Goal: Task Accomplishment & Management: Manage account settings

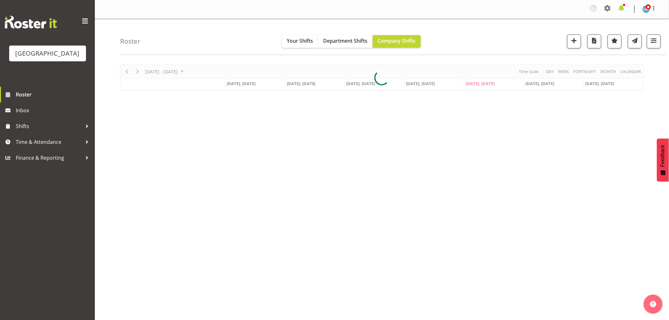
click at [620, 8] on span at bounding box center [621, 8] width 10 height 10
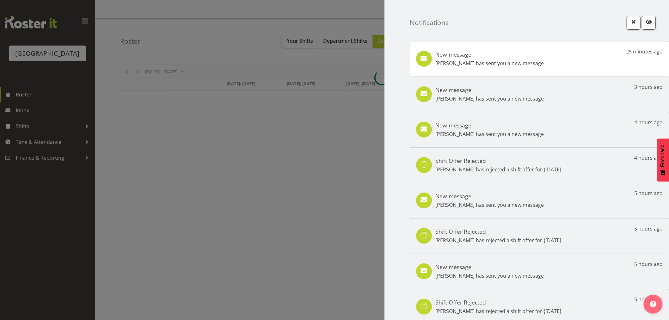
click at [575, 56] on div "New message Maricon Nillo has sent you a new message 25 minutes ago" at bounding box center [539, 58] width 259 height 35
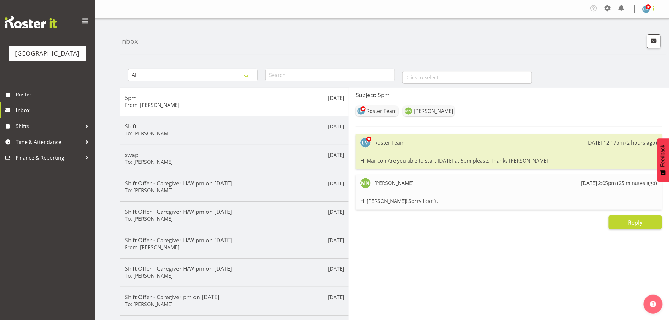
click at [653, 10] on span at bounding box center [654, 8] width 8 height 8
click at [646, 32] on link "Log Out" at bounding box center [627, 34] width 61 height 11
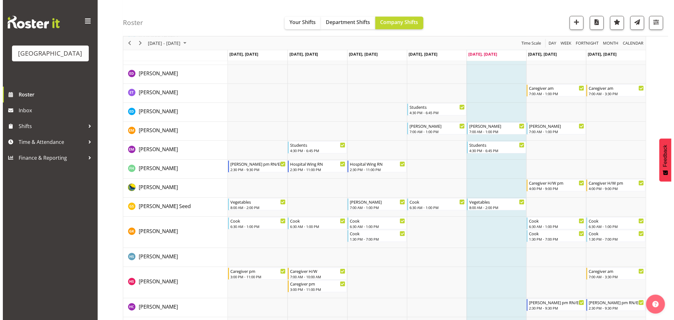
scroll to position [597, 0]
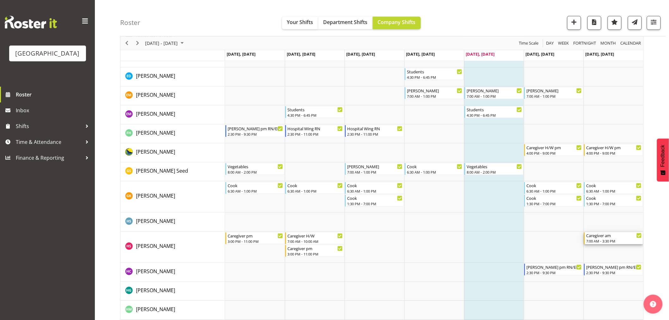
click at [601, 237] on div "Caregiver am" at bounding box center [614, 235] width 56 height 6
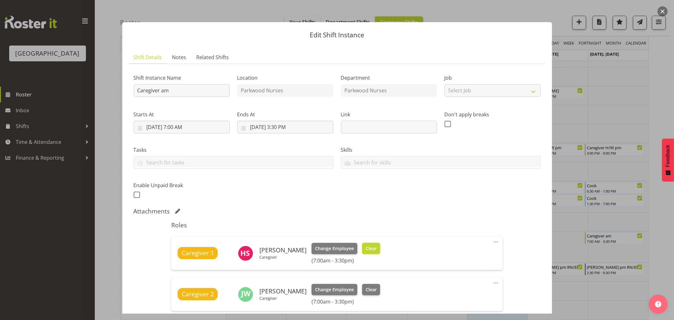
click at [380, 251] on button "Clear" at bounding box center [371, 248] width 18 height 11
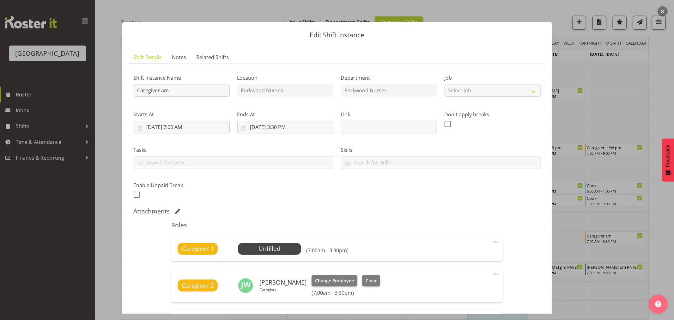
scroll to position [156, 0]
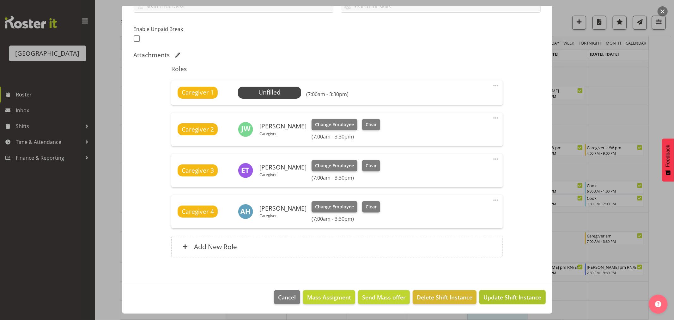
click at [501, 300] on span "Update Shift Instance" at bounding box center [512, 297] width 58 height 8
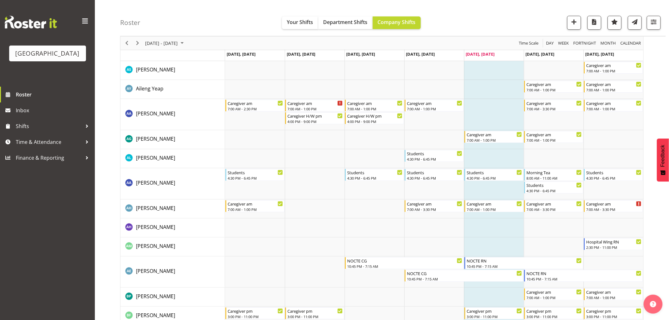
scroll to position [0, 0]
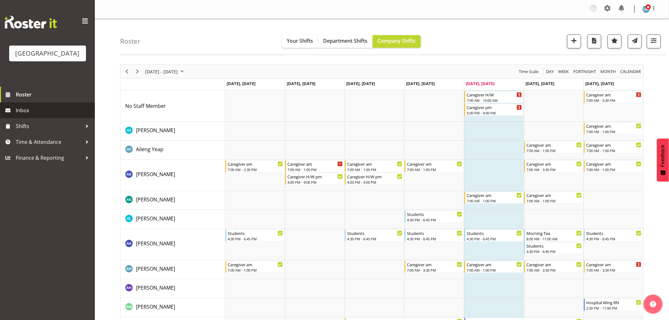
click at [23, 115] on span "Inbox" at bounding box center [54, 110] width 76 height 9
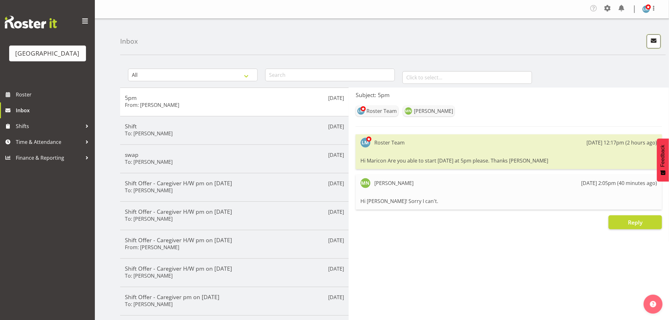
click at [657, 37] on span "button" at bounding box center [653, 40] width 8 height 8
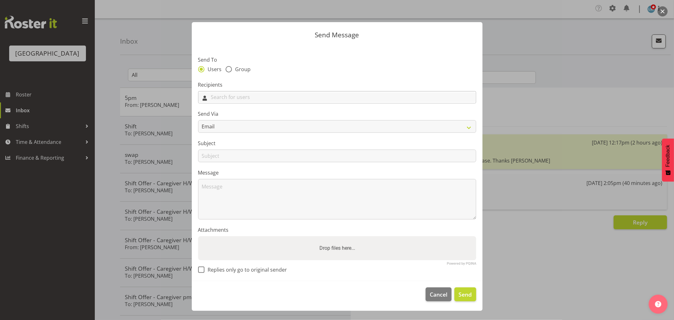
click at [249, 96] on input "text" at bounding box center [336, 97] width 277 height 10
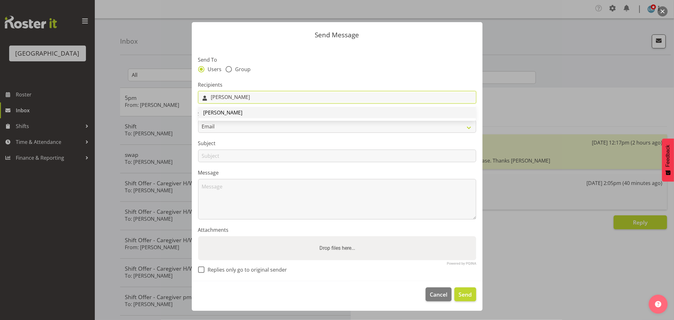
type input "Lorie"
click at [239, 111] on link "[PERSON_NAME]" at bounding box center [336, 112] width 277 height 11
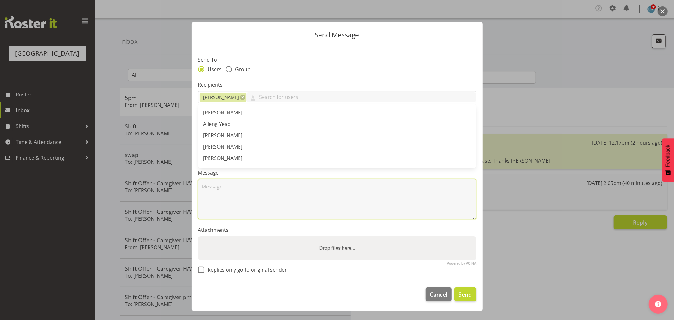
click at [241, 194] on textarea at bounding box center [337, 199] width 278 height 40
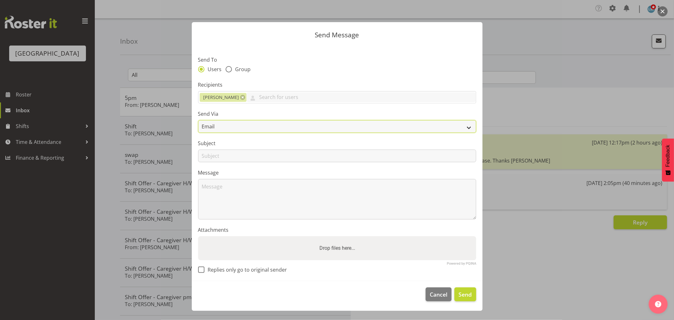
click at [209, 126] on select "Email SMS" at bounding box center [337, 126] width 278 height 13
select select "sms"
click at [198, 120] on select "Email SMS" at bounding box center [337, 126] width 278 height 13
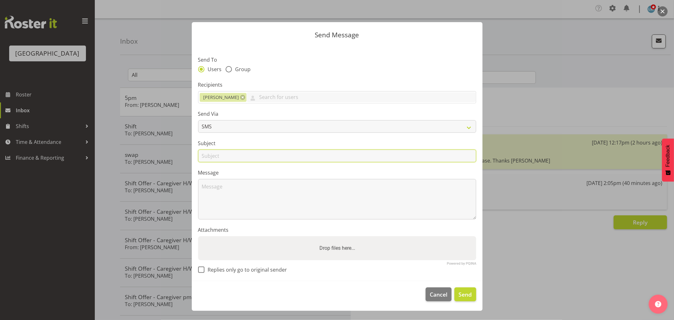
click at [211, 154] on input "text" at bounding box center [337, 155] width 278 height 13
type input "2"
type input "330pm"
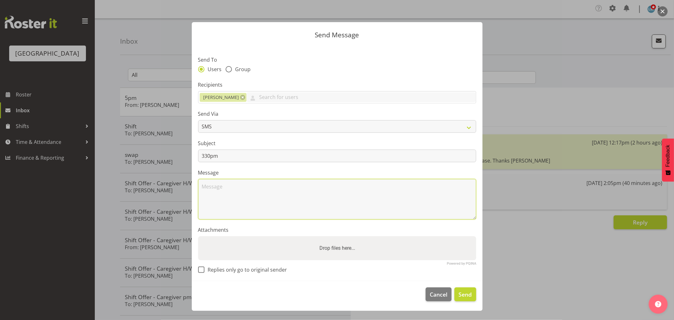
click at [241, 204] on textarea at bounding box center [337, 199] width 278 height 40
click at [335, 185] on textarea "Hi Lorie Can you stay to 330pm on Sunday please. Thank Wendy" at bounding box center [337, 199] width 278 height 40
type textarea "Hi Lorie Can you stay to 330pm on Sunday please. Thanks Wendy"
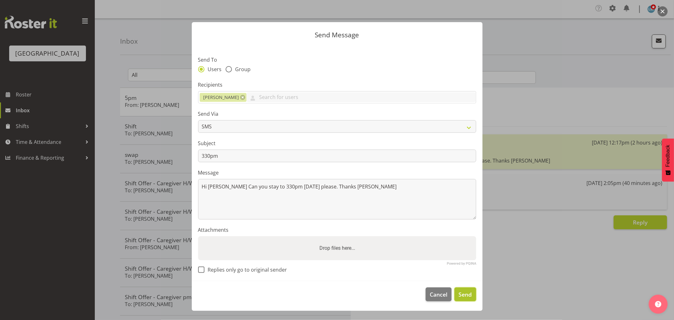
click at [465, 295] on span "Send" at bounding box center [464, 294] width 13 height 8
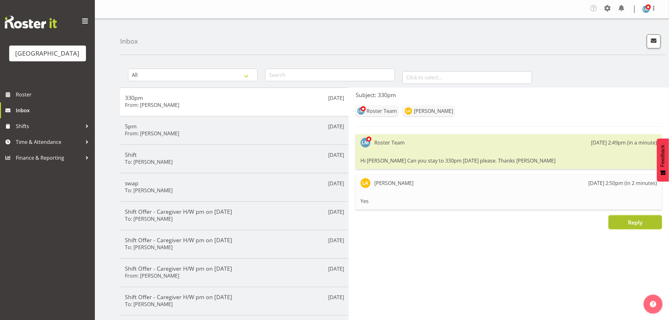
click at [621, 223] on button "Reply" at bounding box center [634, 222] width 53 height 14
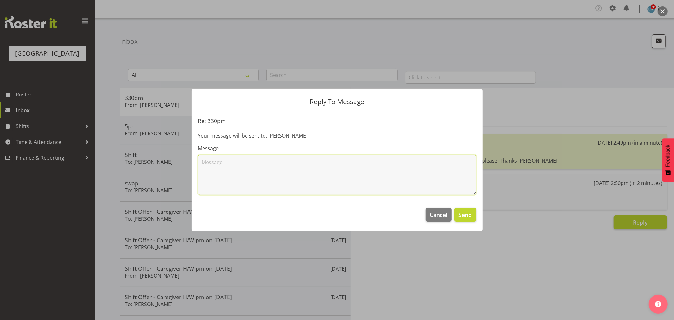
click at [266, 167] on textarea at bounding box center [337, 175] width 278 height 40
type textarea "Thanks"
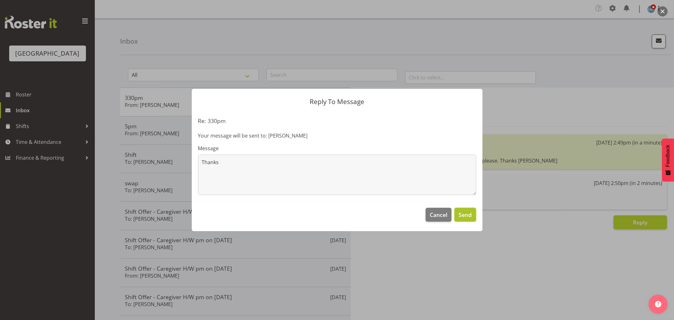
click at [461, 216] on span "Send" at bounding box center [464, 214] width 13 height 8
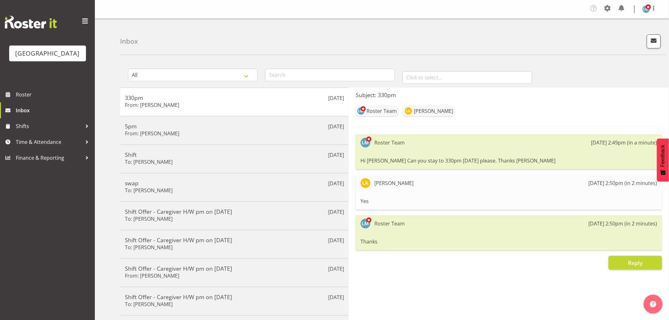
click at [47, 245] on div "Parkwood Retirement Village Roster Inbox Shifts Time & Attendance Finance & Rep…" at bounding box center [47, 160] width 95 height 320
drag, startPoint x: 27, startPoint y: 100, endPoint x: 35, endPoint y: 99, distance: 8.3
click at [27, 99] on span "Roster" at bounding box center [54, 94] width 76 height 9
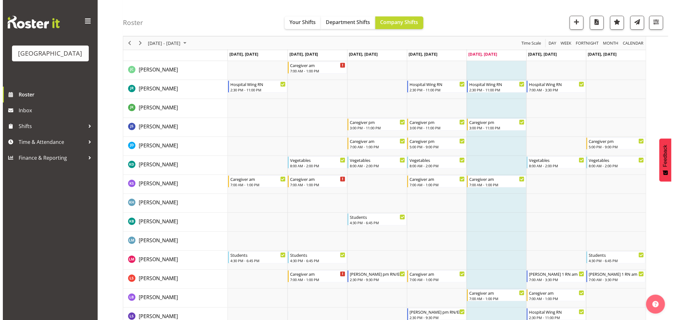
scroll to position [1158, 0]
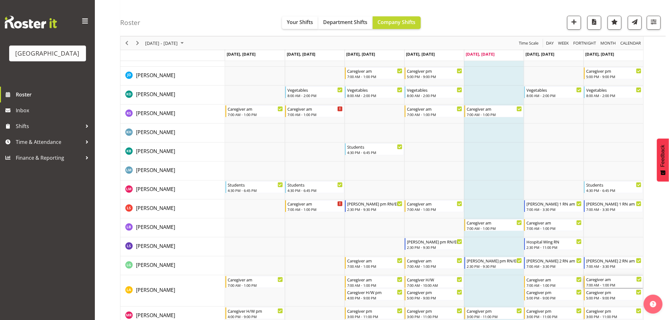
click at [614, 284] on div "7:00 AM - 1:00 PM" at bounding box center [614, 284] width 56 height 5
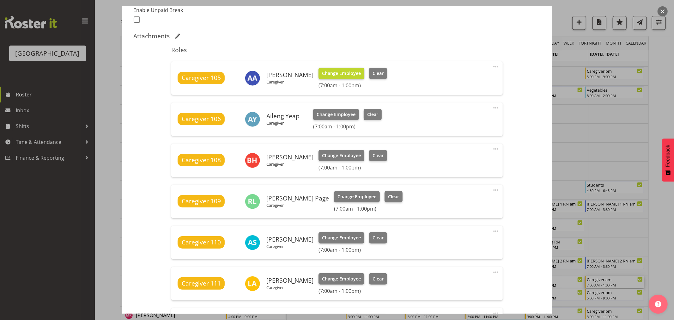
scroll to position [175, 0]
click at [373, 275] on span "Clear" at bounding box center [378, 278] width 11 height 7
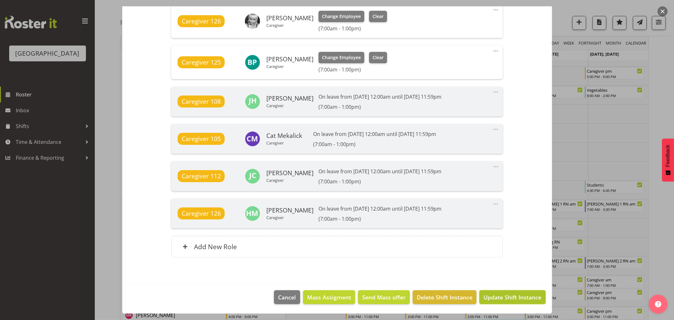
click at [531, 293] on span "Update Shift Instance" at bounding box center [512, 297] width 58 height 8
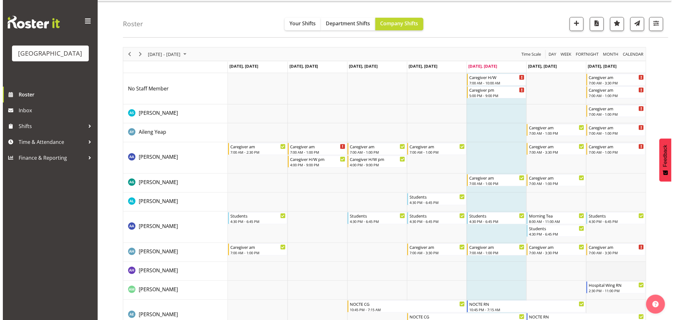
scroll to position [0, 0]
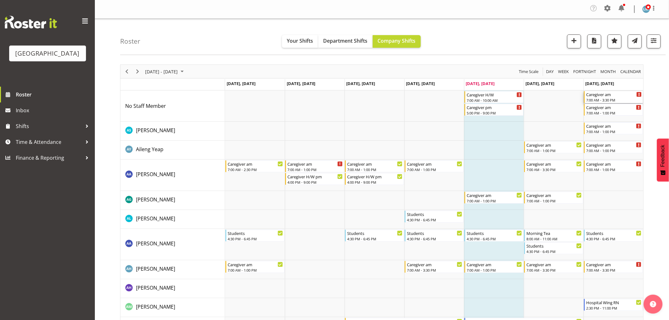
click at [617, 94] on div "Caregiver am" at bounding box center [614, 94] width 56 height 6
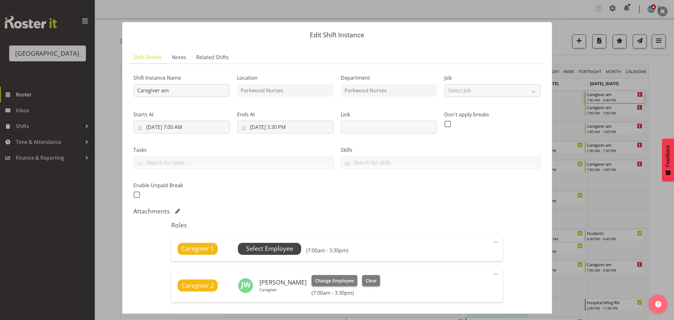
click at [282, 246] on span "Select Employee" at bounding box center [269, 248] width 47 height 9
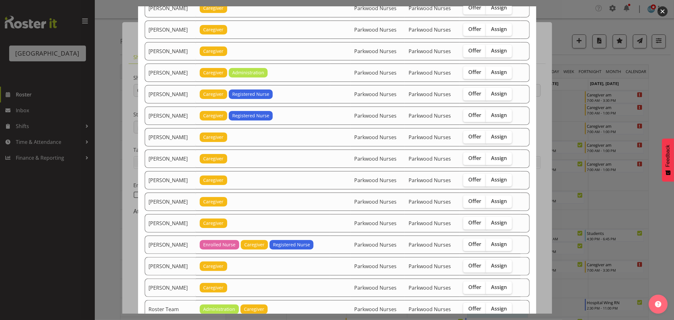
scroll to position [456, 0]
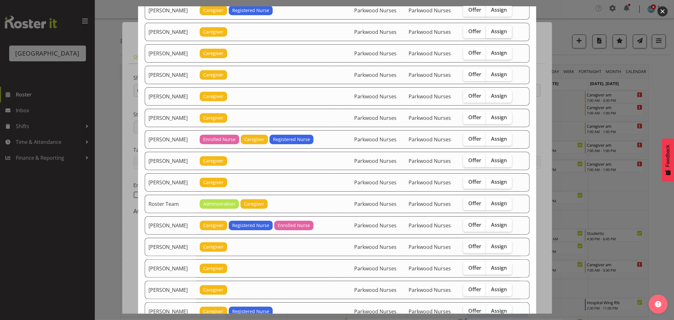
click at [499, 32] on span "Assign" at bounding box center [499, 31] width 16 height 6
click at [490, 32] on input "Assign" at bounding box center [488, 31] width 4 height 4
checkbox input "true"
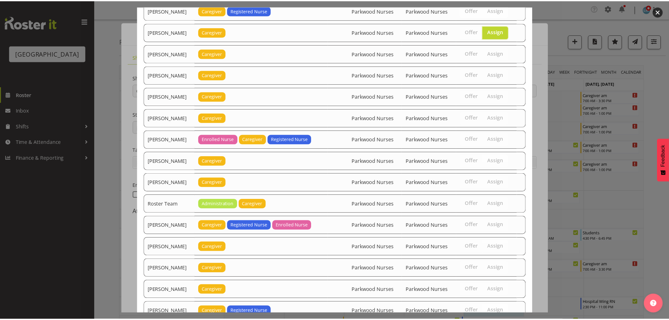
scroll to position [533, 0]
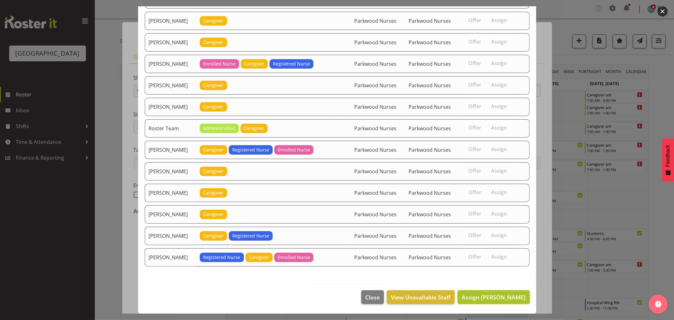
click at [498, 295] on span "Assign Lorie Angeles" at bounding box center [494, 297] width 64 height 8
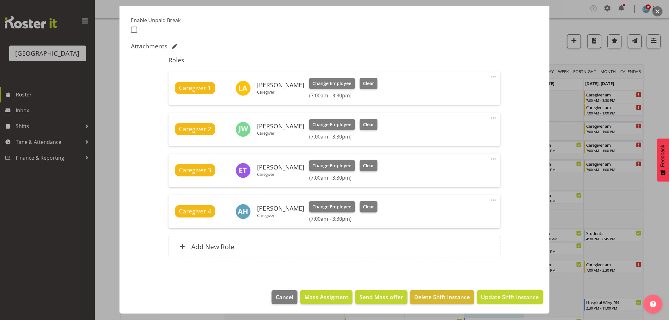
click at [498, 295] on span "Update Shift Instance" at bounding box center [510, 297] width 58 height 8
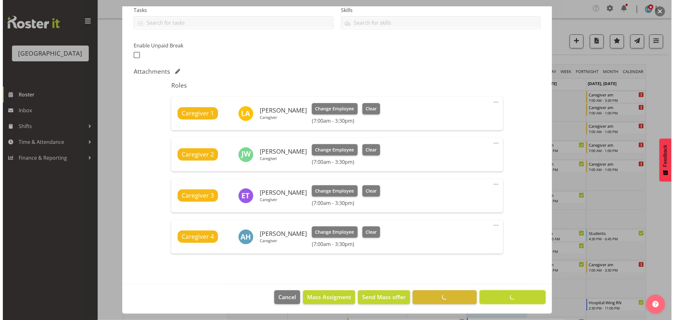
scroll to position [140, 0]
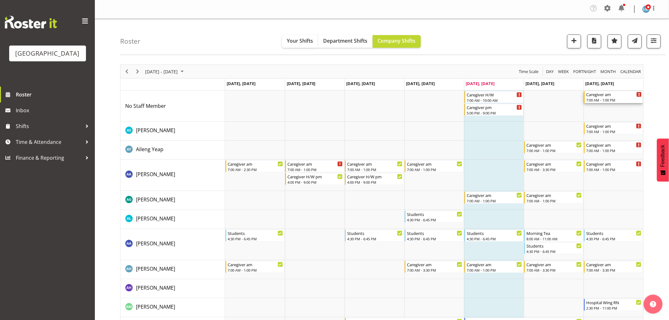
click at [620, 99] on div "7:00 AM - 1:00 PM" at bounding box center [614, 99] width 56 height 5
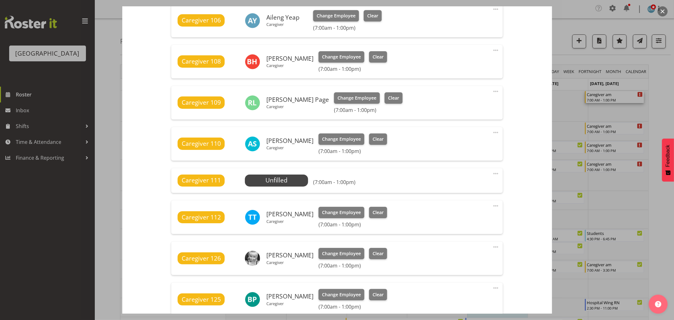
scroll to position [281, 0]
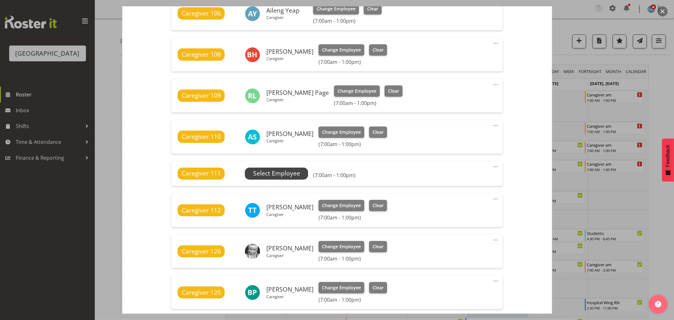
click at [280, 175] on span "Select Employee" at bounding box center [276, 173] width 47 height 9
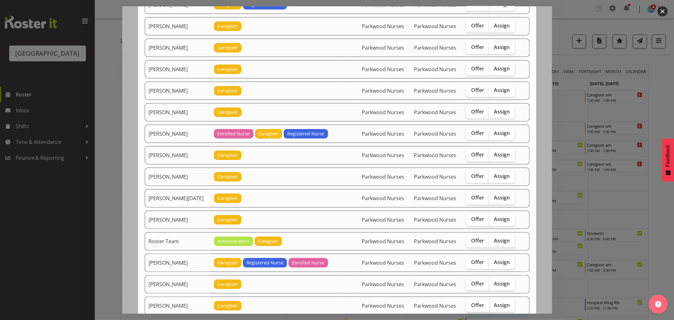
scroll to position [561, 0]
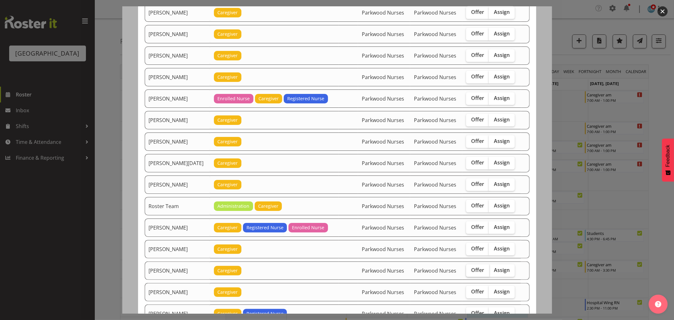
click at [471, 273] on span "Offer" at bounding box center [477, 270] width 13 height 6
click at [470, 272] on input "Offer" at bounding box center [468, 270] width 4 height 4
checkbox input "true"
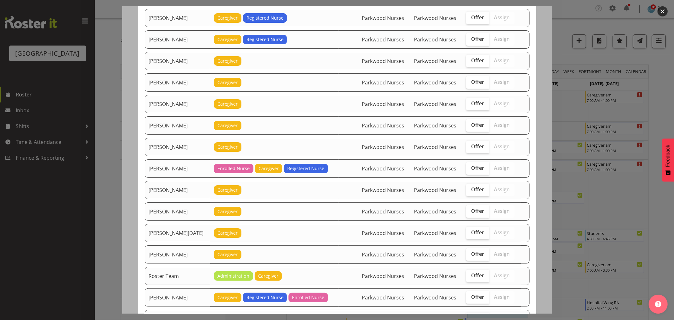
scroll to position [431, 0]
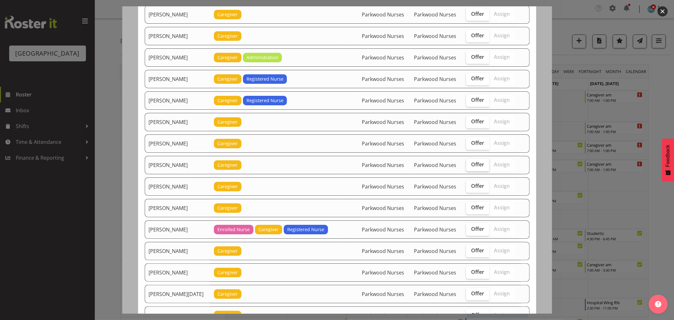
click at [473, 167] on span "Offer" at bounding box center [477, 164] width 13 height 6
click at [470, 167] on input "Offer" at bounding box center [468, 164] width 4 height 4
checkbox input "true"
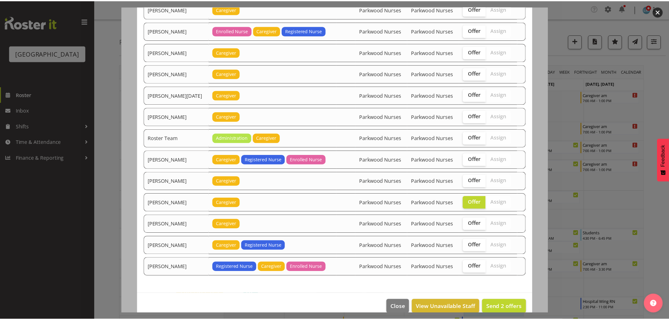
scroll to position [641, 0]
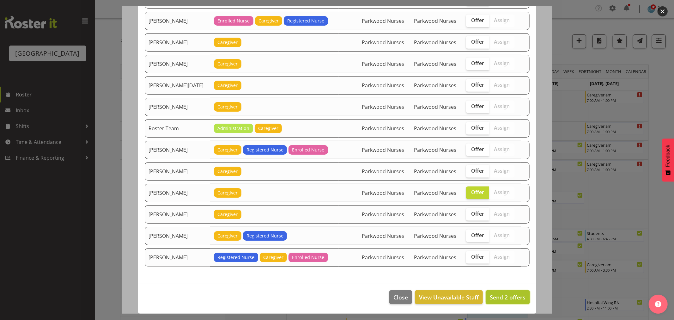
click at [494, 294] on span "Send 2 offers" at bounding box center [508, 297] width 36 height 8
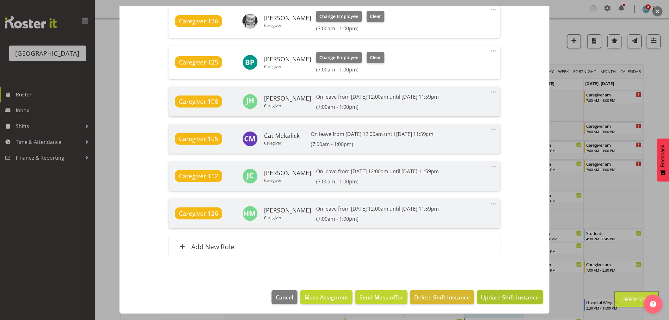
click at [502, 294] on span "Update Shift Instance" at bounding box center [510, 297] width 58 height 8
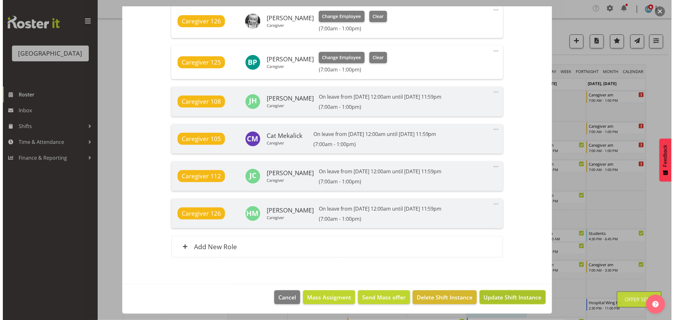
scroll to position [485, 0]
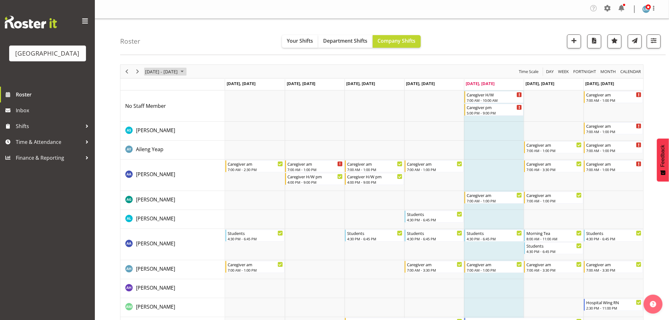
click at [186, 68] on span "August 25 - 31, 2025" at bounding box center [182, 72] width 8 height 8
click at [211, 88] on span "next month" at bounding box center [211, 87] width 11 height 11
click at [171, 131] on span "17" at bounding box center [171, 130] width 9 height 9
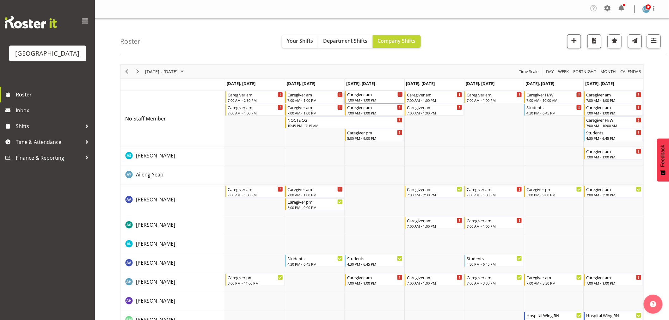
click at [375, 96] on div "Caregiver am" at bounding box center [375, 94] width 56 height 6
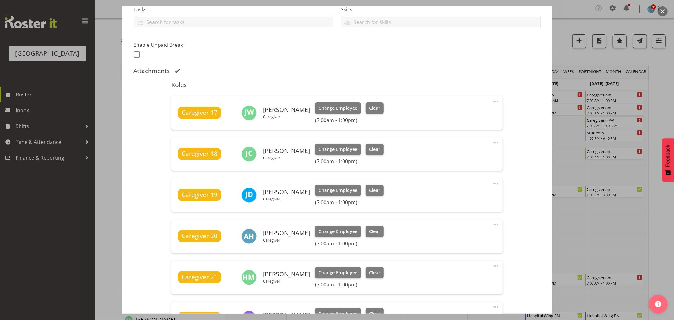
scroll to position [281, 0]
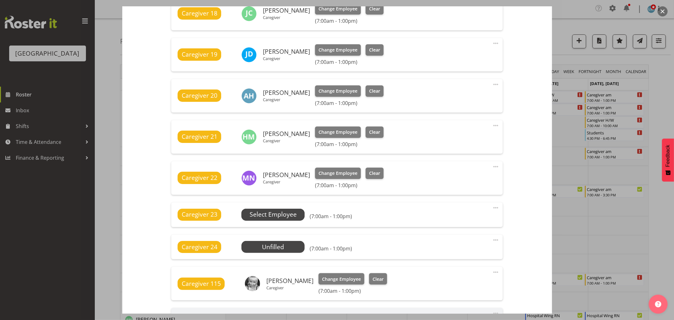
click at [269, 212] on span "Select Employee" at bounding box center [273, 214] width 47 height 9
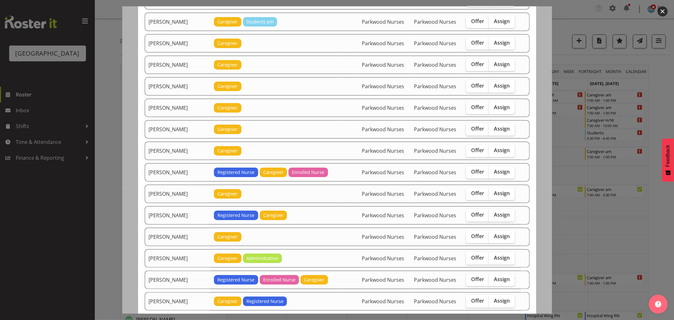
scroll to position [456, 0]
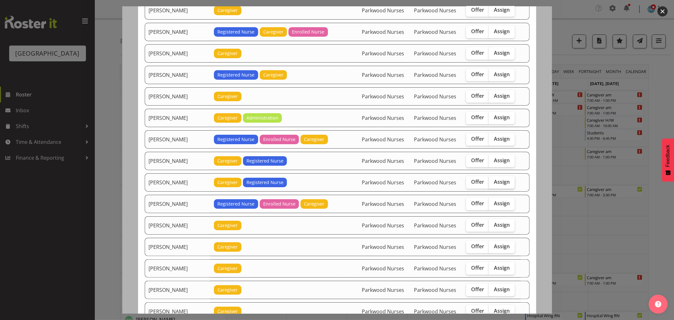
click at [503, 185] on span "Assign" at bounding box center [502, 182] width 16 height 6
click at [493, 184] on input "Assign" at bounding box center [491, 182] width 4 height 4
checkbox input "true"
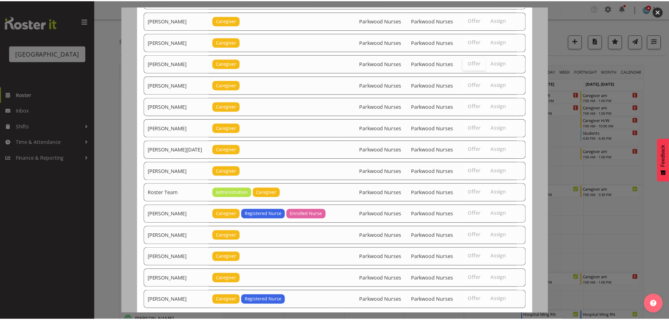
scroll to position [728, 0]
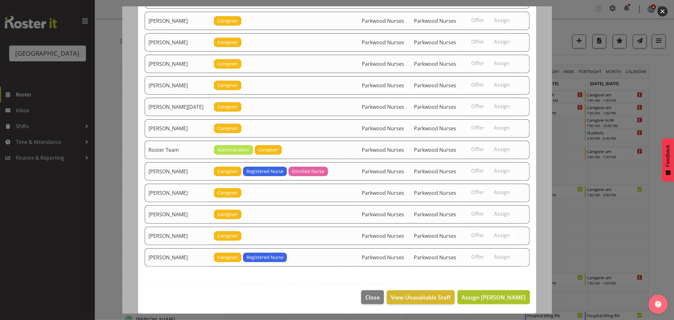
click at [488, 299] on span "Assign Liz Brewer" at bounding box center [494, 297] width 64 height 8
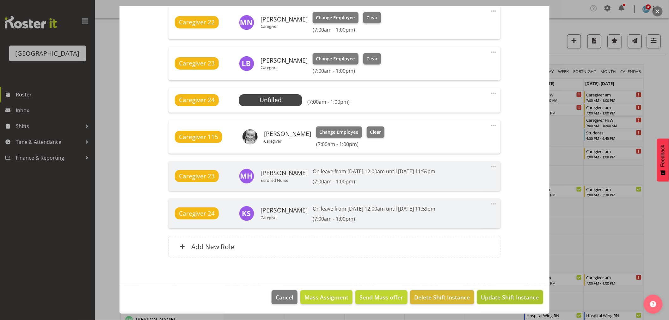
click at [506, 299] on span "Update Shift Instance" at bounding box center [510, 297] width 58 height 8
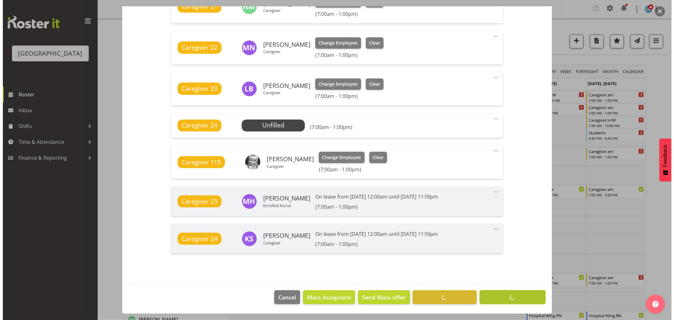
scroll to position [411, 0]
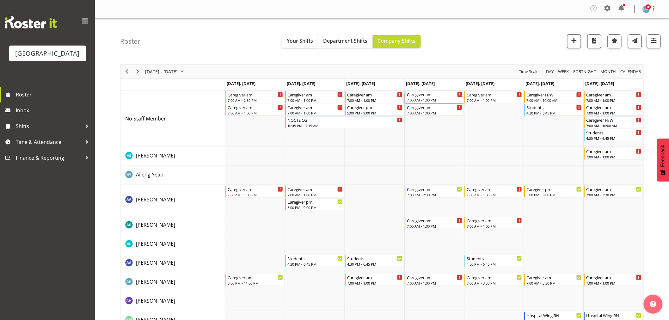
click at [429, 96] on div "Caregiver am" at bounding box center [435, 94] width 56 height 6
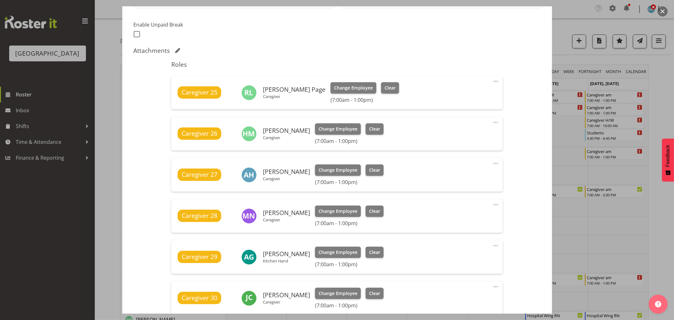
scroll to position [246, 0]
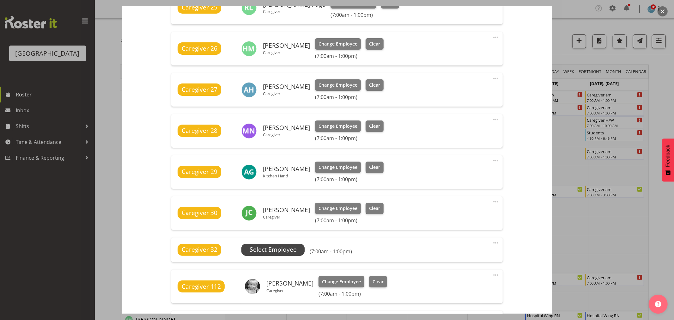
click at [289, 249] on span "Select Employee" at bounding box center [273, 249] width 47 height 9
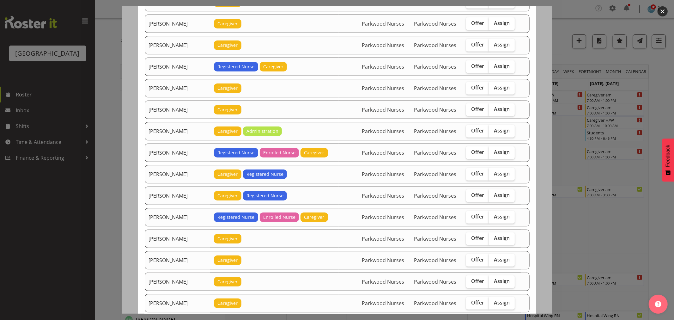
scroll to position [421, 0]
click at [498, 175] on span "Assign" at bounding box center [502, 174] width 16 height 6
click at [493, 175] on input "Assign" at bounding box center [491, 174] width 4 height 4
checkbox input "true"
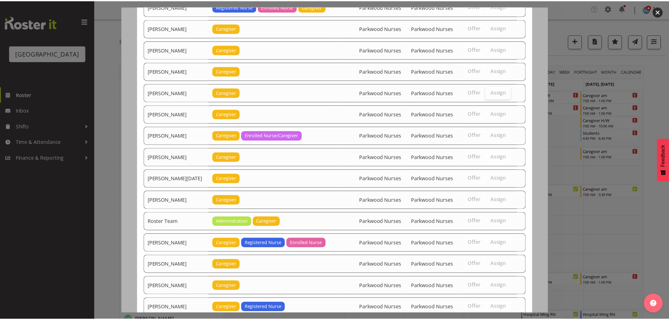
scroll to position [728, 0]
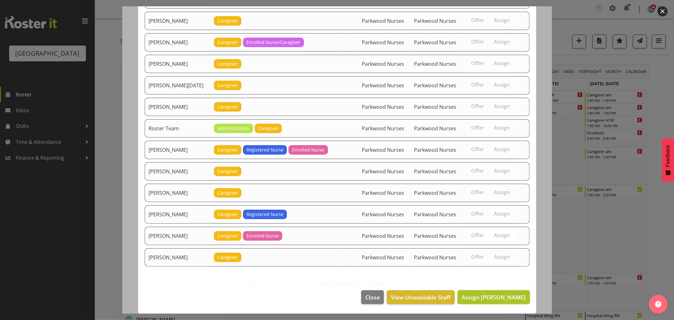
click at [497, 299] on span "Assign Liz Brewer" at bounding box center [494, 297] width 64 height 8
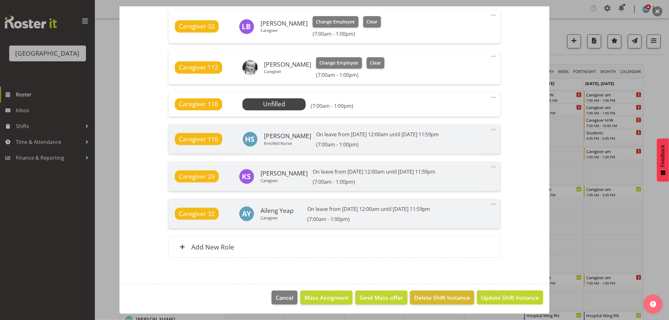
click at [497, 299] on span "Update Shift Instance" at bounding box center [510, 297] width 58 height 8
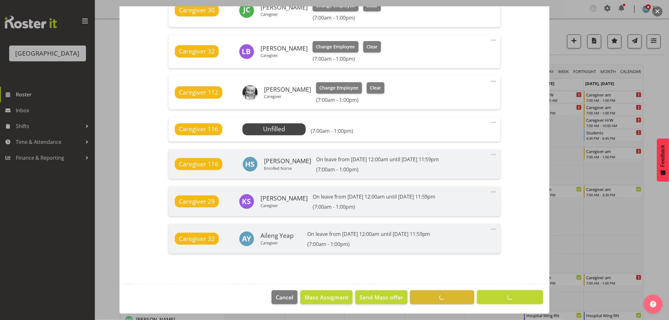
scroll to position [448, 0]
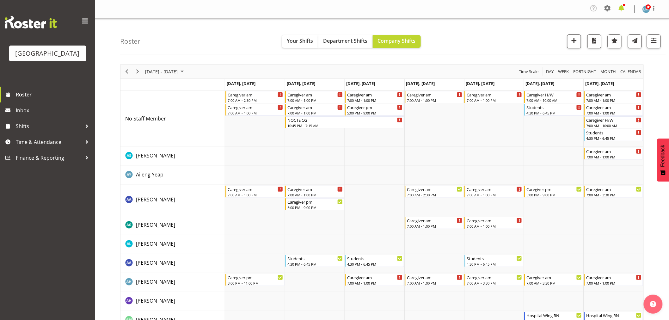
click at [624, 8] on span at bounding box center [621, 8] width 10 height 10
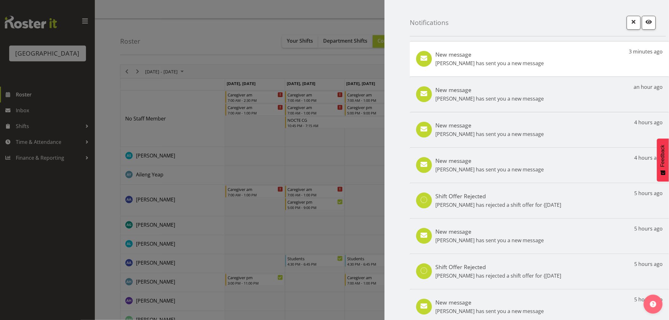
click at [51, 221] on div at bounding box center [334, 160] width 669 height 320
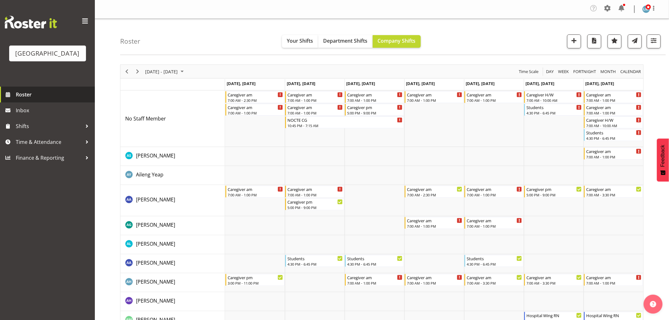
click at [21, 99] on span "Roster" at bounding box center [54, 94] width 76 height 9
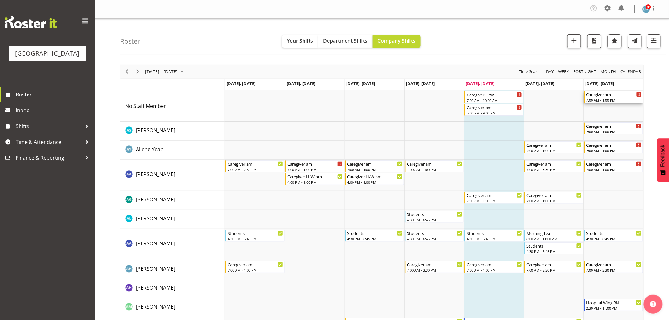
click at [602, 99] on div "7:00 AM - 1:00 PM" at bounding box center [614, 99] width 56 height 5
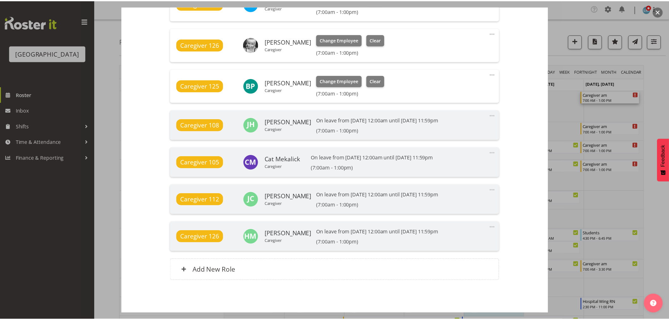
scroll to position [511, 0]
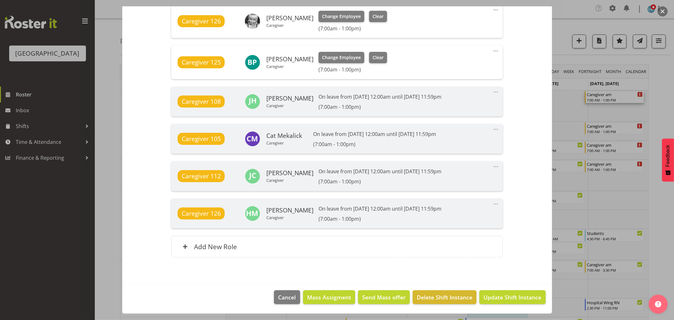
click at [661, 80] on div at bounding box center [337, 160] width 674 height 320
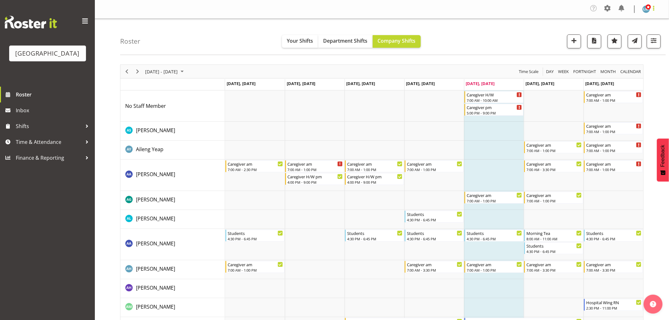
click at [655, 8] on span at bounding box center [654, 8] width 8 height 8
click at [634, 35] on link "Log Out" at bounding box center [627, 34] width 61 height 11
